Goal: Navigation & Orientation: Find specific page/section

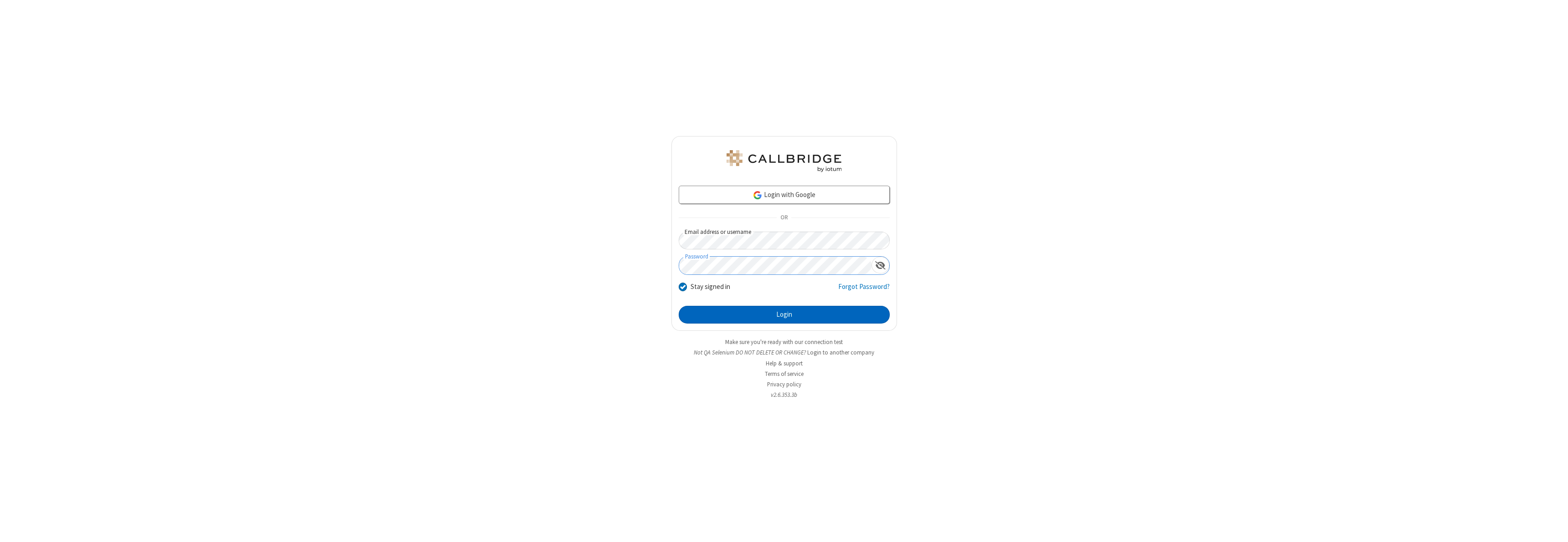
click at [784, 314] on button "Login" at bounding box center [784, 314] width 211 height 18
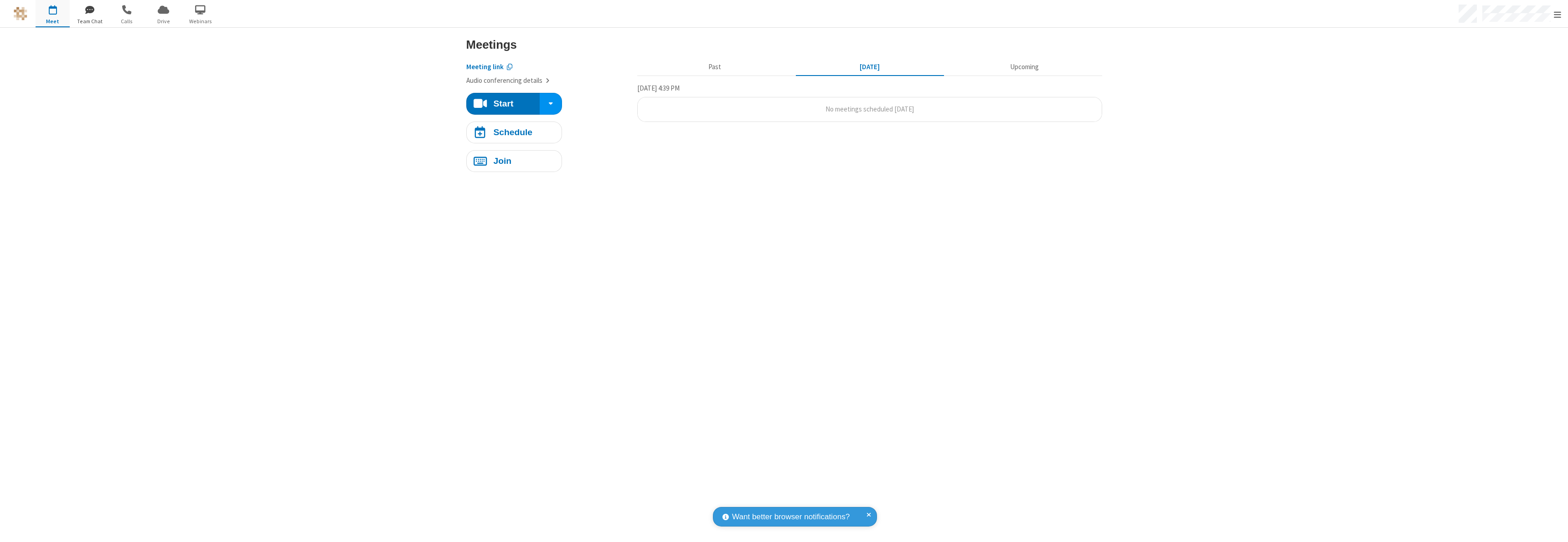
click at [89, 10] on span "button" at bounding box center [90, 10] width 34 height 15
